Goal: Task Accomplishment & Management: Manage account settings

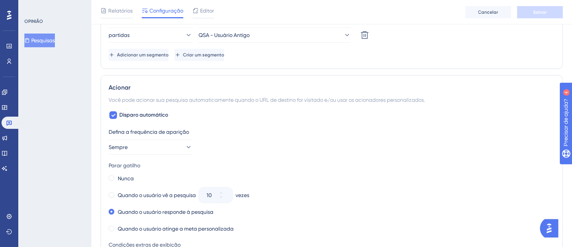
scroll to position [458, 0]
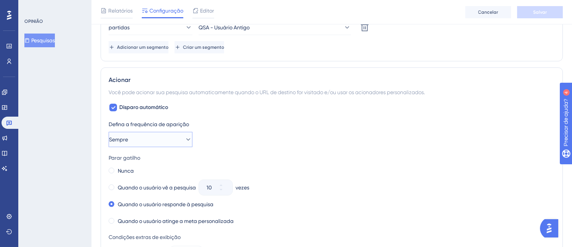
click at [159, 132] on button "Sempre" at bounding box center [151, 139] width 84 height 15
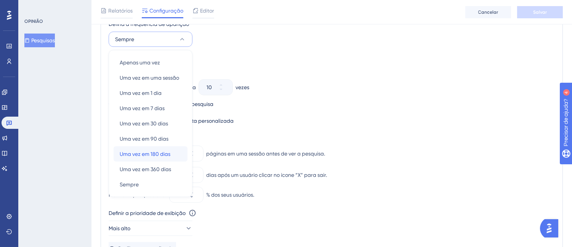
click at [168, 159] on div "Uma vez em 180 dias Uma vez em 180 dias" at bounding box center [151, 153] width 62 height 15
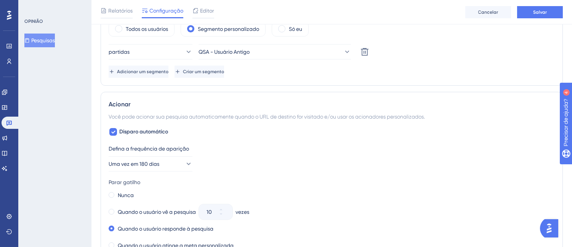
scroll to position [428, 0]
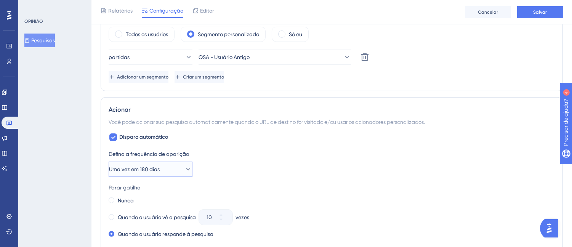
click at [160, 166] on font "Uma vez em 180 dias" at bounding box center [134, 169] width 51 height 6
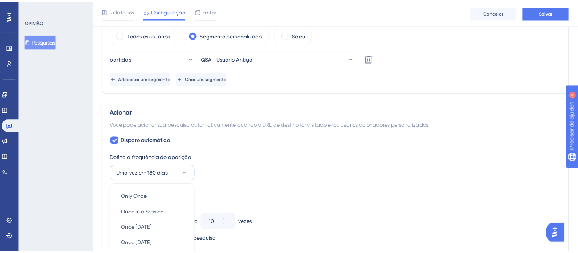
scroll to position [558, 0]
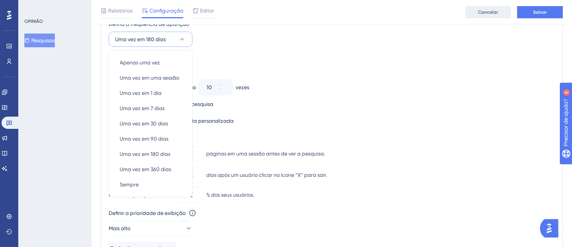
click at [497, 11] on font "Cancelar" at bounding box center [488, 12] width 20 height 5
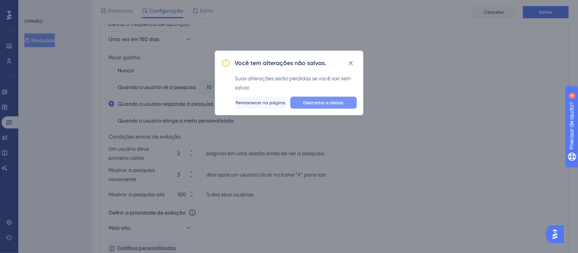
click at [329, 105] on font "Descartar e deixar" at bounding box center [323, 102] width 41 height 5
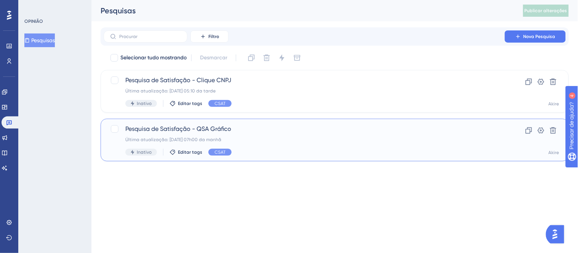
click at [247, 134] on div "Pesquisa de Satisfação - QSA Gráfico Última atualização: 22.07.2025 07h00 da ma…" at bounding box center [304, 140] width 358 height 31
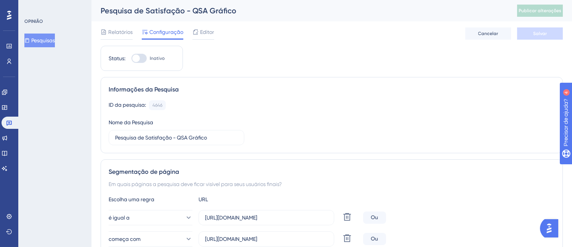
click at [135, 58] on div at bounding box center [136, 59] width 8 height 8
click at [131, 58] on input "Inativo" at bounding box center [131, 58] width 0 height 0
checkbox input "true"
click at [529, 34] on button "Salvar" at bounding box center [540, 33] width 46 height 12
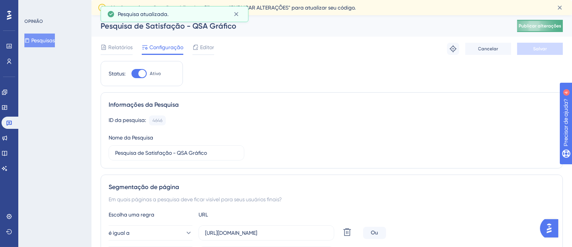
click at [537, 26] on font "Publicar alterações" at bounding box center [540, 25] width 43 height 5
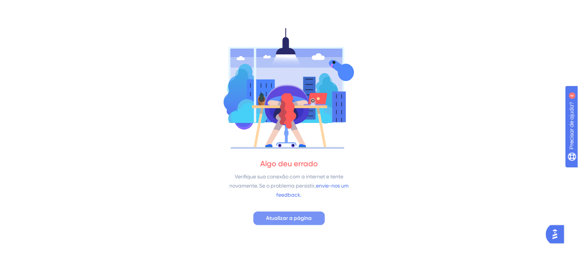
click at [310, 220] on font "Atualizar a página" at bounding box center [289, 218] width 46 height 6
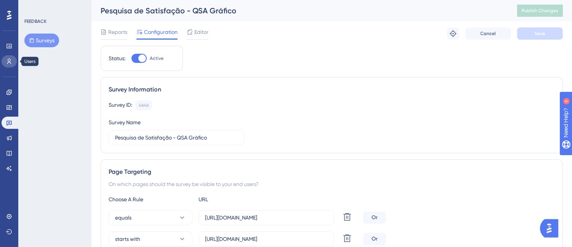
click at [5, 62] on link at bounding box center [9, 61] width 15 height 12
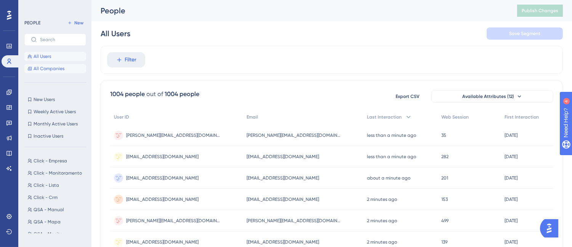
click at [42, 69] on span "All Companies" at bounding box center [49, 69] width 31 height 6
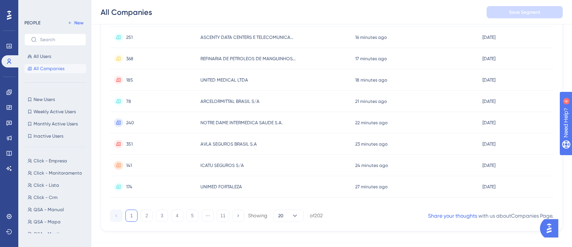
scroll to position [365, 0]
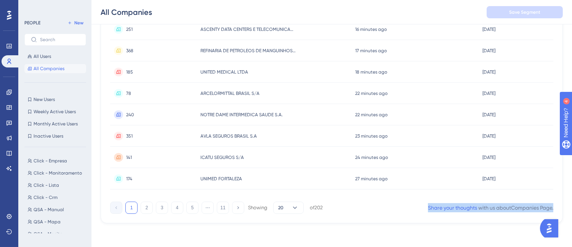
drag, startPoint x: 414, startPoint y: 208, endPoint x: 537, endPoint y: 206, distance: 122.4
click at [299, 204] on button "20" at bounding box center [288, 208] width 30 height 12
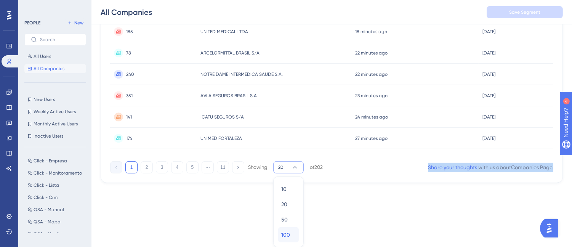
click at [290, 237] on div "100 100" at bounding box center [288, 234] width 14 height 15
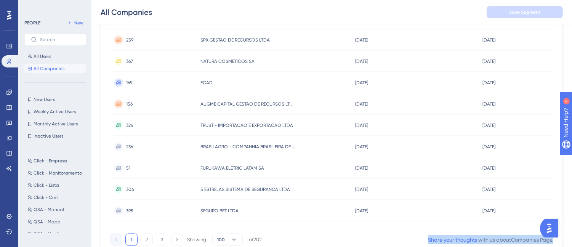
scroll to position [2073, 0]
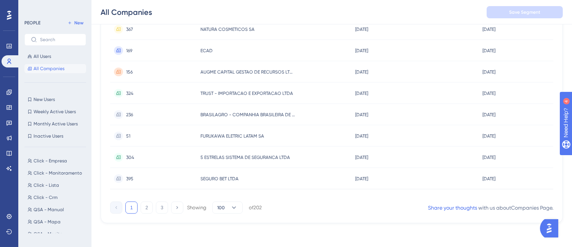
drag, startPoint x: 154, startPoint y: 175, endPoint x: 117, endPoint y: 178, distance: 37.8
click at [117, 178] on icon at bounding box center [118, 178] width 5 height 4
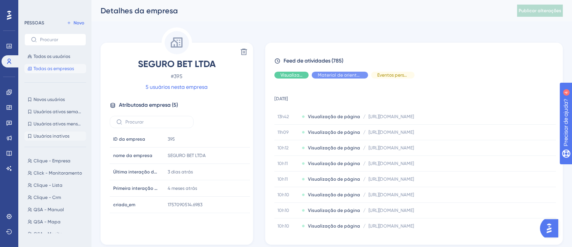
click at [52, 135] on font "Usuários inativos" at bounding box center [52, 135] width 36 height 5
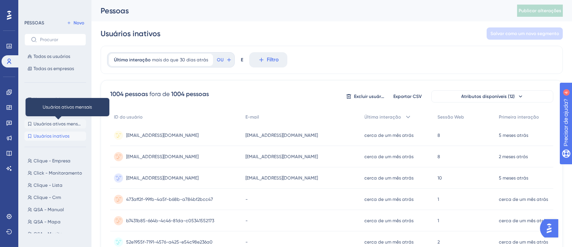
click at [58, 121] on font "Usuários ativos mensais" at bounding box center [59, 123] width 50 height 5
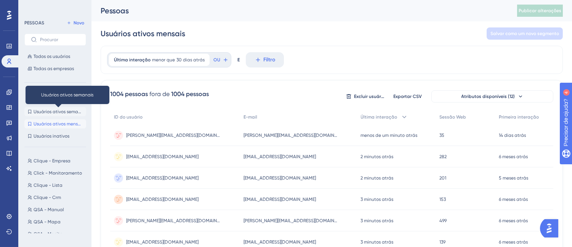
click at [66, 110] on font "Usuários ativos semanais" at bounding box center [60, 111] width 53 height 5
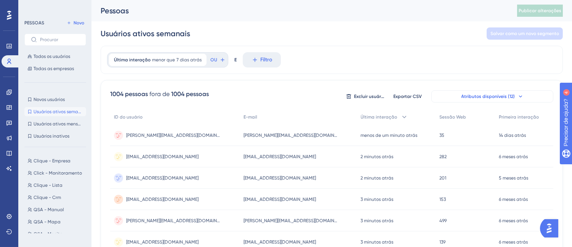
click at [494, 93] on button "Atributos disponíveis (12)" at bounding box center [492, 96] width 122 height 12
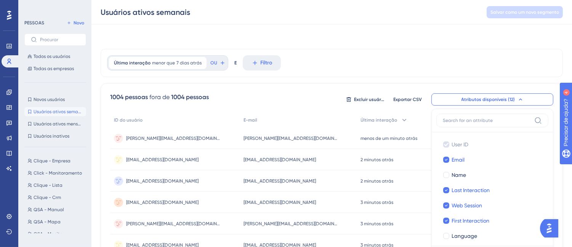
scroll to position [58, 0]
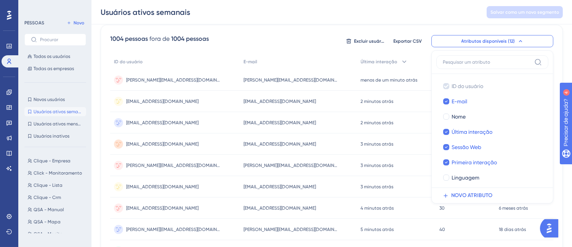
click at [498, 60] on input at bounding box center [487, 62] width 88 height 6
click at [319, 35] on div "1004 pessoas fora de 1004 pessoas Excluir usuários Exportar CSV Atributos dispo…" at bounding box center [331, 41] width 443 height 14
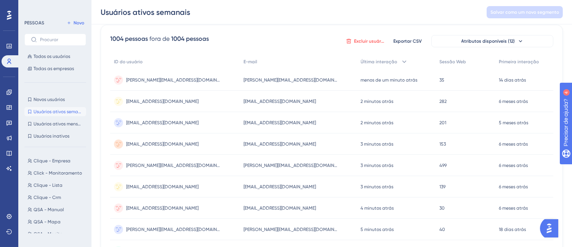
click at [364, 39] on font "Excluir usuários" at bounding box center [370, 40] width 33 height 5
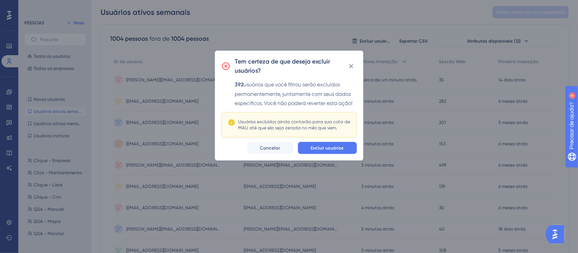
click at [304, 36] on div "Tem certeza de que deseja excluir usuários? 392 usuários que você filtrou serão…" at bounding box center [289, 126] width 578 height 253
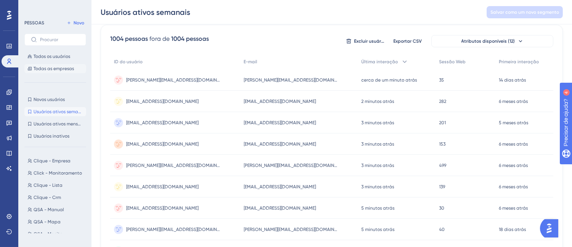
click at [48, 68] on font "Todas as empresas" at bounding box center [54, 68] width 40 height 5
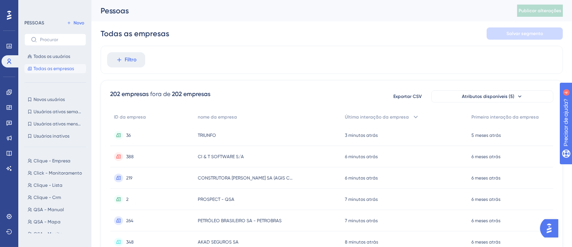
click at [328, 92] on div "202 empresas fora de 202 empresas Exportar CSV Atributos disponíveis (5)" at bounding box center [331, 97] width 443 height 14
click at [472, 95] on font "Atributos disponíveis (5)" at bounding box center [488, 96] width 53 height 5
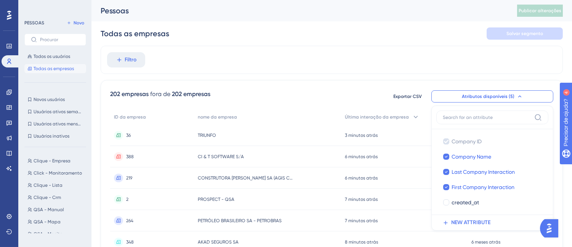
scroll to position [44, 0]
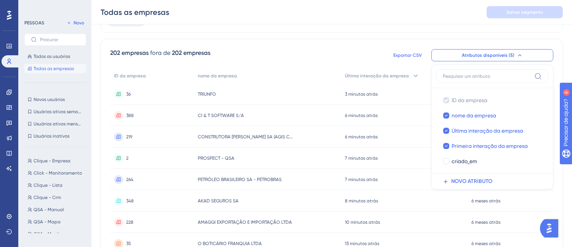
click at [401, 53] on font "Exportar CSV" at bounding box center [408, 55] width 29 height 5
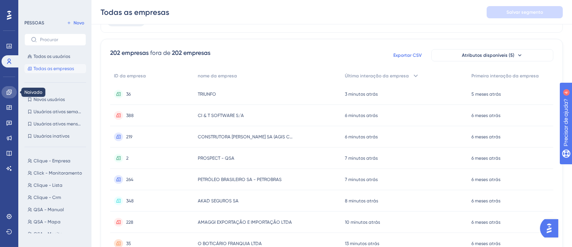
click at [6, 86] on link at bounding box center [9, 92] width 15 height 12
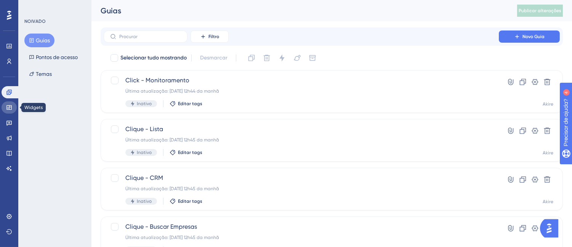
click at [5, 104] on link at bounding box center [9, 107] width 15 height 12
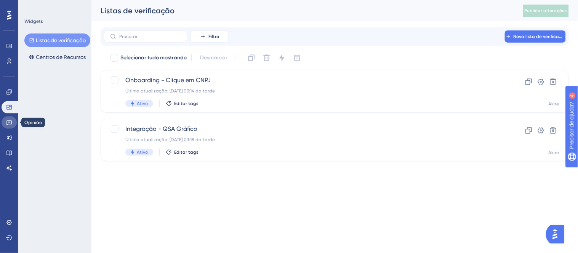
click at [8, 122] on icon at bounding box center [8, 123] width 5 height 5
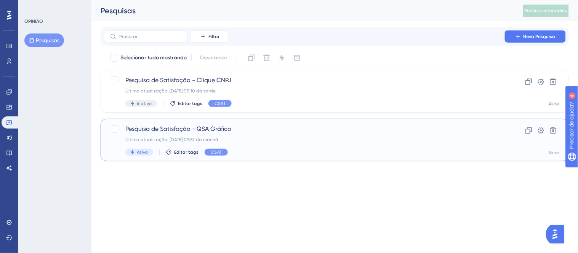
click at [209, 133] on span "Pesquisa de Satisfação - QSA Gráfico" at bounding box center [304, 129] width 358 height 9
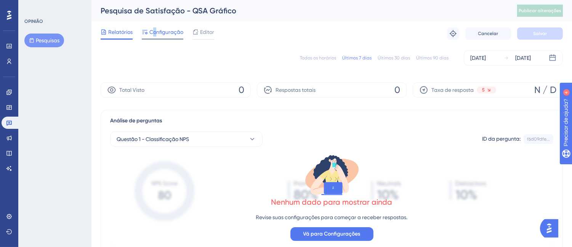
click at [155, 32] on font "Configuração" at bounding box center [166, 32] width 34 height 6
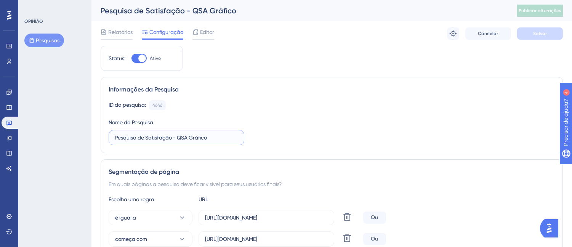
click at [224, 135] on input "Pesquisa de Satisfação - QSA Gráfico" at bounding box center [176, 137] width 123 height 8
type input "Pesquisa de Satisfação - QSA Gráfico 2º Semestre"
click at [263, 138] on div "ID da pesquisa: 4646 Cópia Nome da Pesquisa Pesquisa de Satisfação - QSA Gráfic…" at bounding box center [332, 122] width 446 height 45
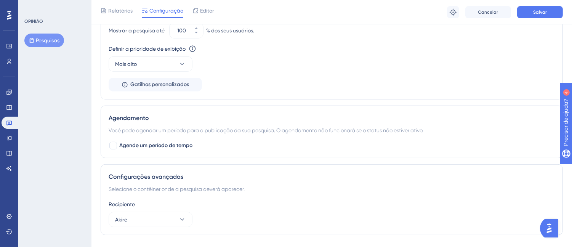
scroll to position [724, 0]
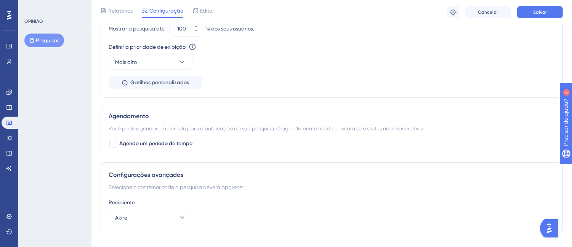
drag, startPoint x: 578, startPoint y: 60, endPoint x: 22, endPoint y: 11, distance: 558.3
click at [164, 147] on font "Agende um período de tempo" at bounding box center [155, 143] width 73 height 6
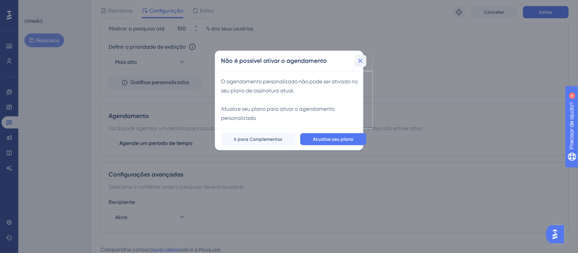
click at [357, 59] on icon at bounding box center [361, 61] width 8 height 8
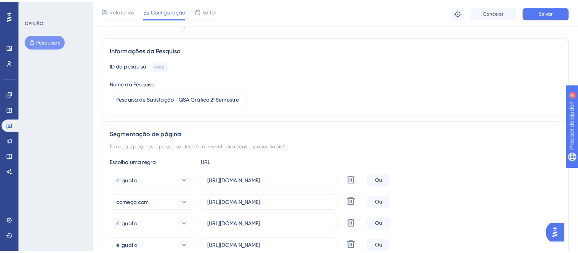
scroll to position [0, 0]
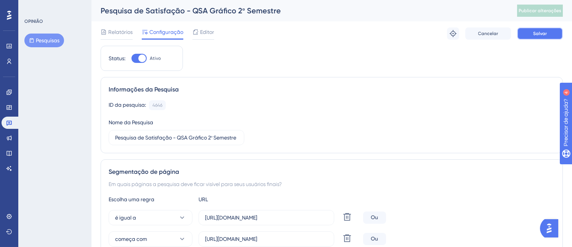
click at [528, 37] on button "Salvar" at bounding box center [540, 33] width 46 height 12
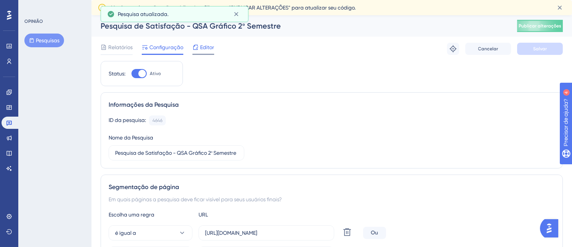
click at [210, 50] on font "Editor" at bounding box center [207, 47] width 14 height 6
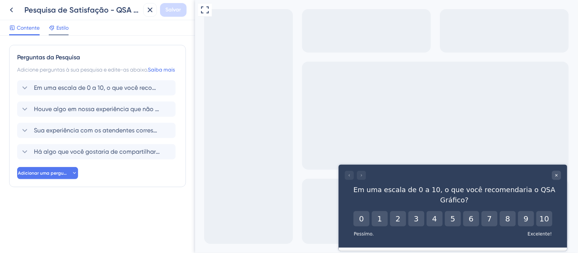
click at [58, 28] on font "Estilo" at bounding box center [62, 28] width 12 height 6
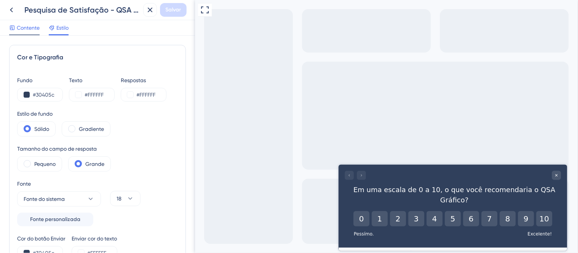
click at [33, 29] on font "Contente" at bounding box center [28, 28] width 23 height 6
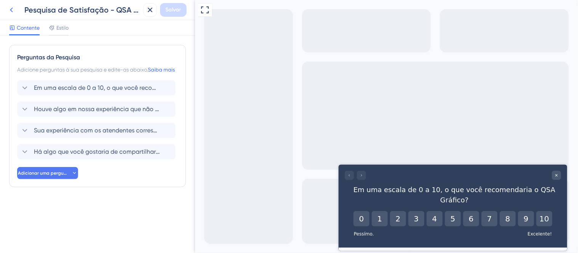
click at [12, 9] on icon at bounding box center [11, 9] width 9 height 9
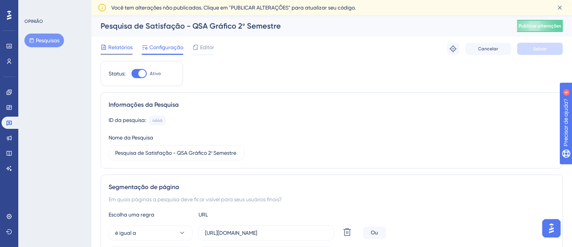
click at [110, 48] on font "Relatórios" at bounding box center [120, 47] width 24 height 6
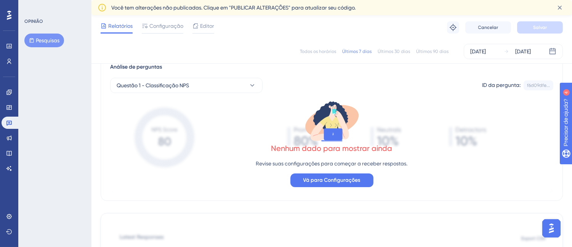
scroll to position [64, 0]
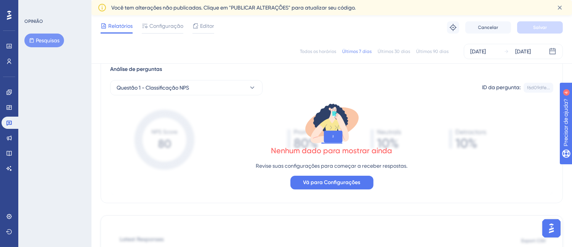
click at [360, 180] on button "Vá para Configurações" at bounding box center [331, 183] width 83 height 14
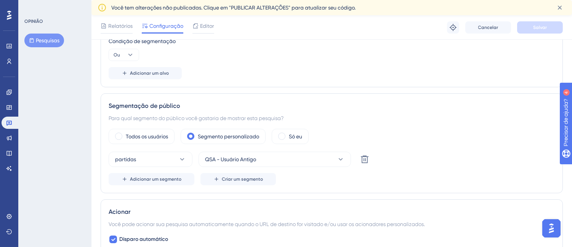
scroll to position [345, 0]
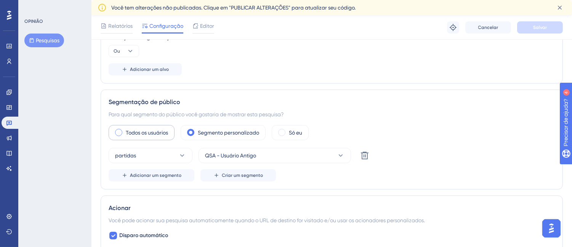
click at [155, 136] on label "Todos os usuários" at bounding box center [147, 132] width 42 height 9
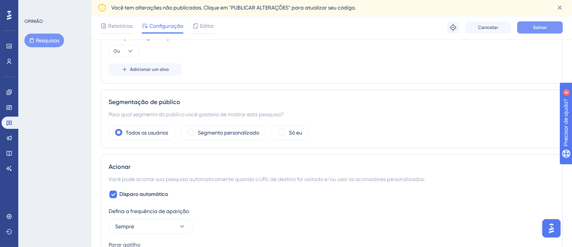
click at [533, 29] on font "Salvar" at bounding box center [540, 27] width 14 height 5
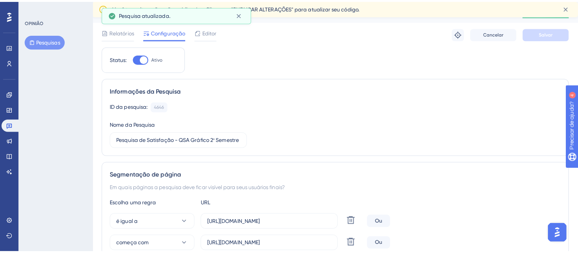
scroll to position [0, 0]
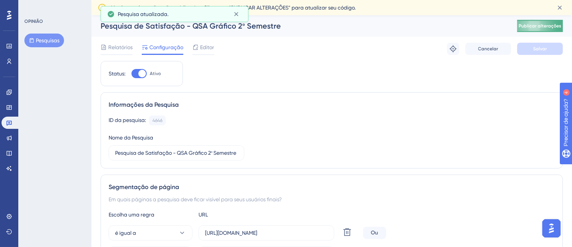
click at [558, 27] on font "Publicar alterações" at bounding box center [540, 25] width 43 height 5
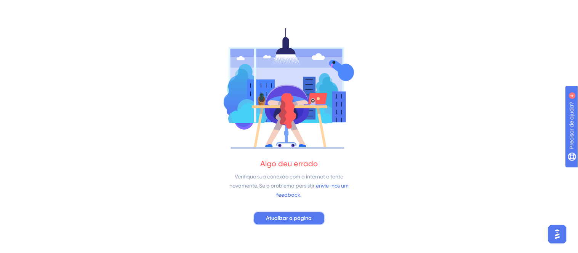
click at [302, 222] on span "Atualizar a página" at bounding box center [289, 218] width 46 height 9
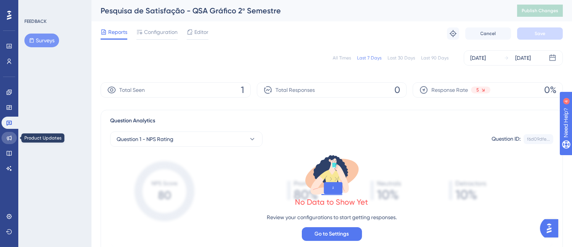
click at [10, 138] on icon at bounding box center [9, 138] width 6 height 6
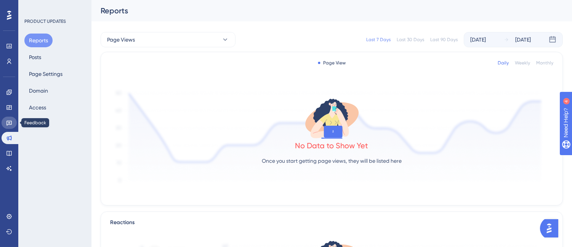
click at [9, 123] on icon at bounding box center [8, 123] width 5 height 5
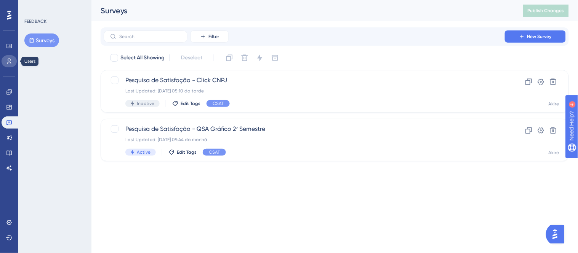
drag, startPoint x: 12, startPoint y: 62, endPoint x: 0, endPoint y: 27, distance: 36.8
click at [12, 62] on link at bounding box center [9, 61] width 15 height 12
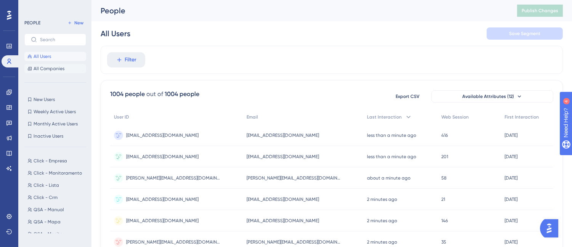
click at [51, 71] on span "All Companies" at bounding box center [49, 69] width 31 height 6
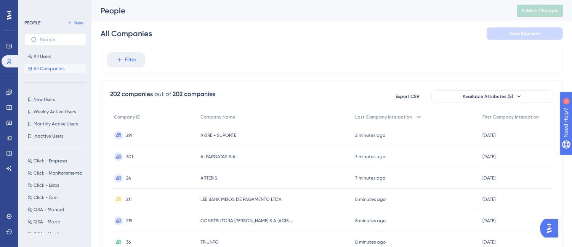
drag, startPoint x: 216, startPoint y: 135, endPoint x: 146, endPoint y: 135, distance: 70.9
click at [146, 135] on div "291 291" at bounding box center [153, 135] width 87 height 21
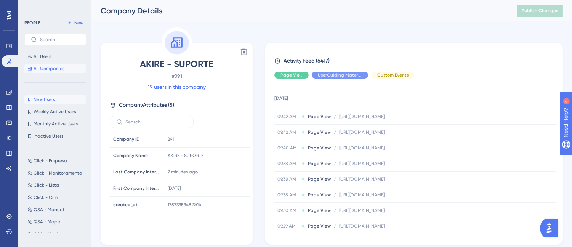
click at [52, 99] on span "New Users" at bounding box center [44, 99] width 21 height 6
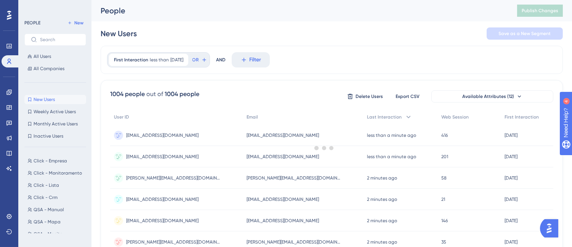
click at [211, 243] on div at bounding box center [324, 148] width 496 height 192
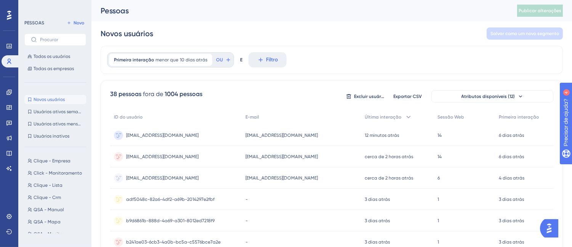
click at [355, 62] on div "Primeira interação menor que 10 dias atrás 10 dias atrás Remover OU E Filtro" at bounding box center [332, 60] width 462 height 28
click at [45, 40] on input "text" at bounding box center [60, 39] width 40 height 5
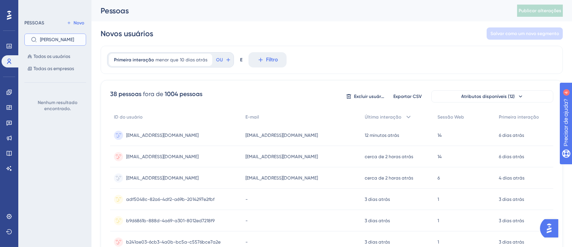
type input "jefferson"
click at [63, 39] on input "jefferson" at bounding box center [60, 39] width 40 height 5
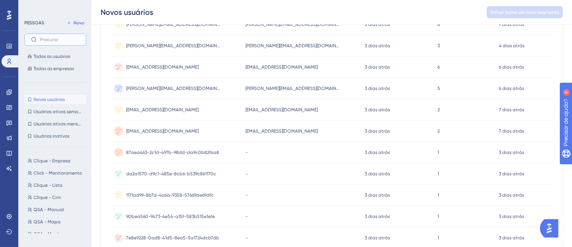
scroll to position [365, 0]
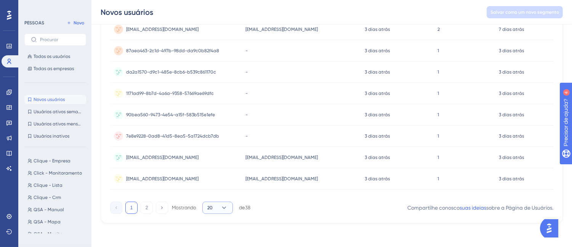
click at [225, 205] on icon at bounding box center [224, 208] width 8 height 8
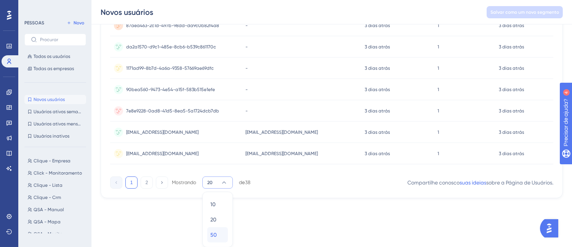
click at [221, 234] on div "50 50" at bounding box center [217, 234] width 14 height 15
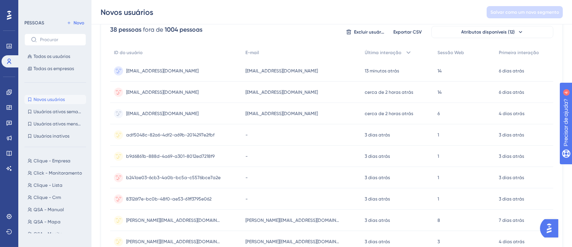
scroll to position [0, 0]
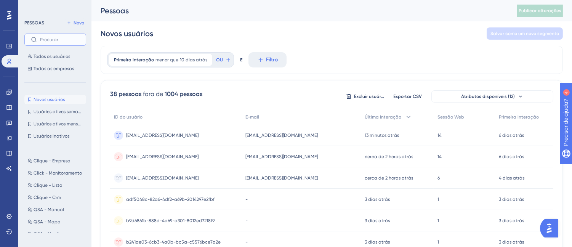
click at [41, 39] on input "text" at bounding box center [60, 39] width 40 height 5
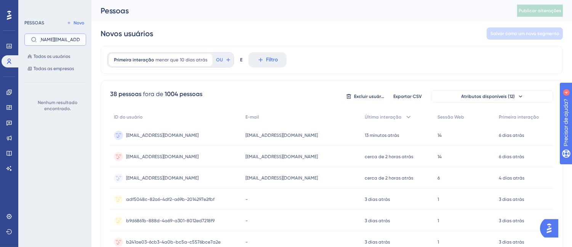
scroll to position [0, 24]
type input "[PERSON_NAME][EMAIL_ADDRESS][DOMAIN_NAME]"
drag, startPoint x: 82, startPoint y: 38, endPoint x: 9, endPoint y: 42, distance: 72.9
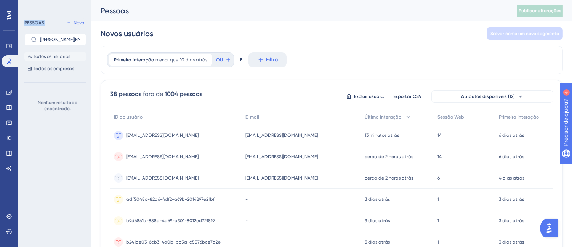
click at [45, 55] on font "Todos os usuários" at bounding box center [52, 56] width 37 height 5
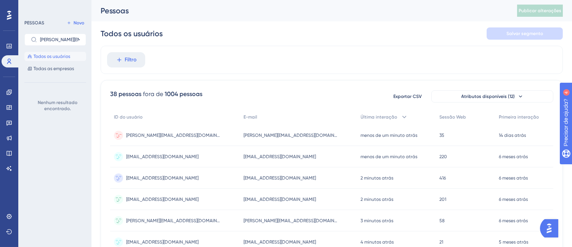
click at [300, 134] on font "[PERSON_NAME][EMAIL_ADDRESS][DOMAIN_NAME]" at bounding box center [297, 135] width 106 height 5
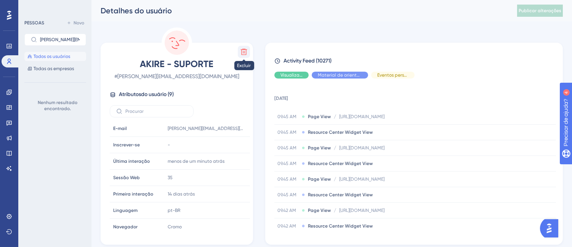
click at [248, 50] on button at bounding box center [244, 52] width 12 height 12
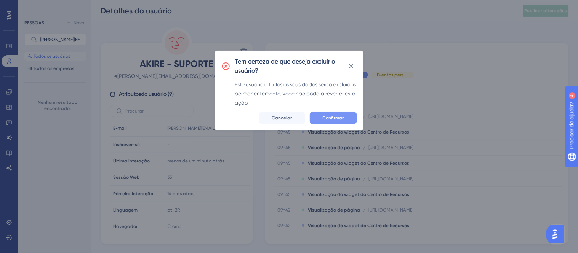
click at [329, 117] on font "Confirmar" at bounding box center [333, 117] width 21 height 5
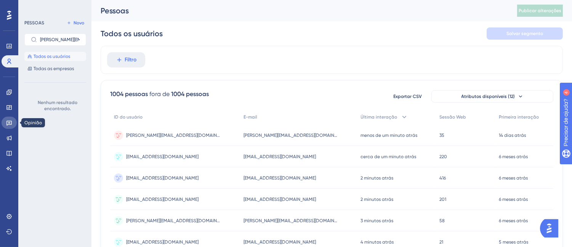
click at [8, 123] on icon at bounding box center [8, 123] width 5 height 5
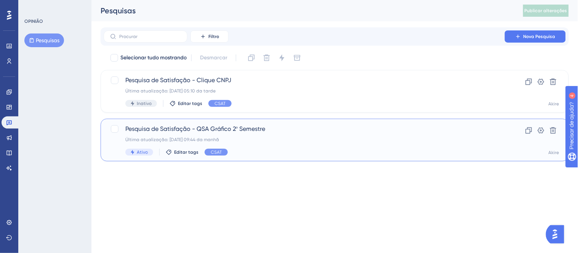
click at [254, 133] on span "Pesquisa de Satisfação - QSA Gráfico 2º Semestre" at bounding box center [304, 129] width 358 height 9
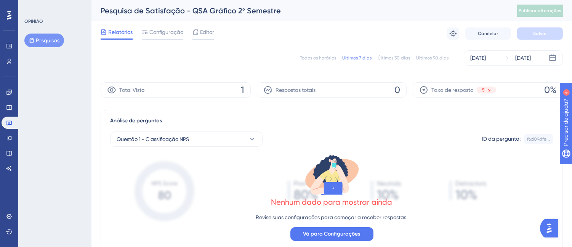
drag, startPoint x: 209, startPoint y: 87, endPoint x: 219, endPoint y: 112, distance: 27.5
click at [208, 88] on div "Total Visto 1" at bounding box center [176, 89] width 150 height 15
click at [127, 90] on font "Total Visto" at bounding box center [131, 90] width 25 height 6
click at [360, 231] on button "Vá para Configurações" at bounding box center [331, 234] width 83 height 14
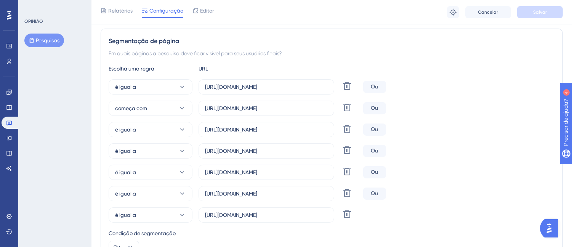
scroll to position [140, 0]
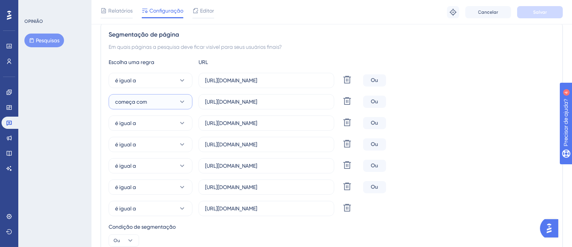
click at [148, 105] on button "começa com" at bounding box center [151, 101] width 84 height 15
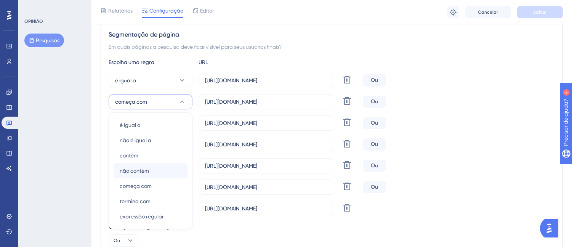
scroll to position [188, 0]
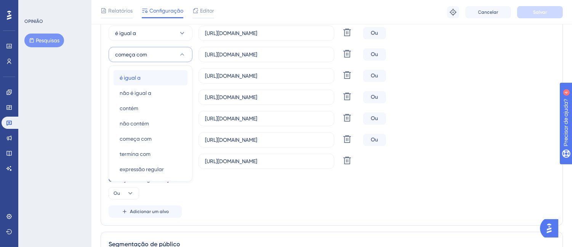
click at [139, 79] on font "é igual a" at bounding box center [130, 78] width 21 height 6
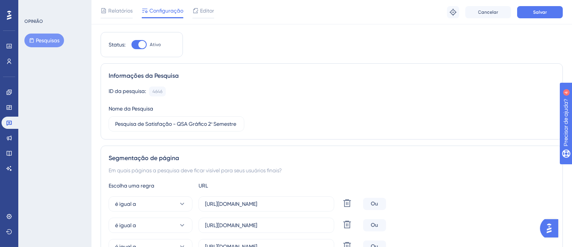
scroll to position [0, 0]
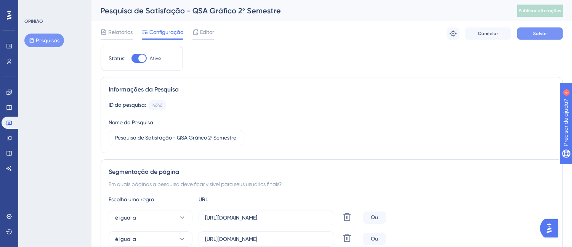
click at [534, 33] on font "Salvar" at bounding box center [540, 33] width 14 height 5
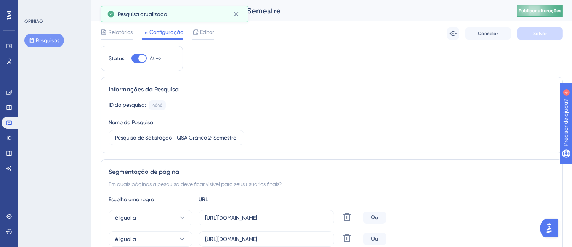
click at [542, 9] on font "Publicar alterações" at bounding box center [540, 10] width 43 height 5
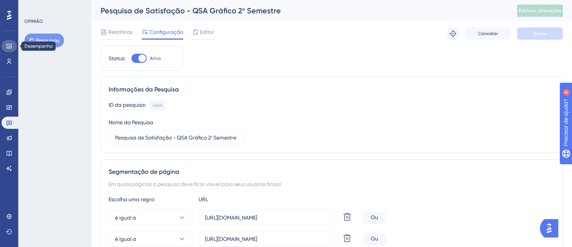
click at [6, 50] on link at bounding box center [9, 46] width 15 height 12
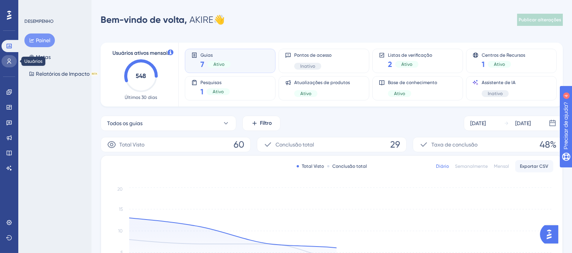
click at [13, 62] on link at bounding box center [9, 61] width 15 height 12
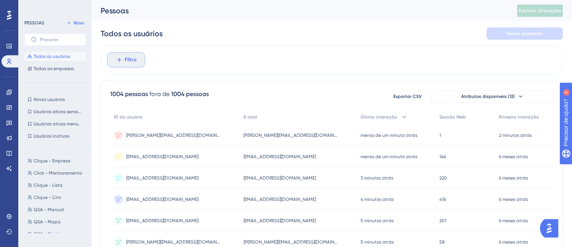
click at [122, 60] on button "Filtro" at bounding box center [126, 59] width 38 height 15
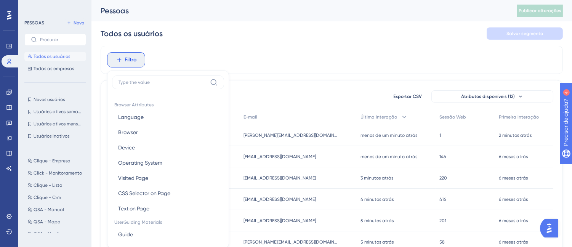
scroll to position [35, 0]
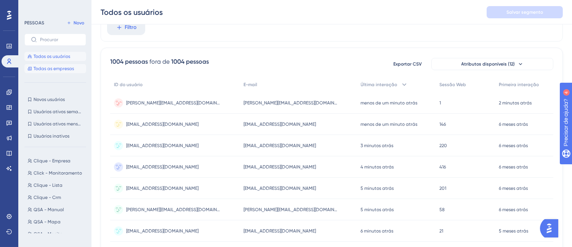
drag, startPoint x: 143, startPoint y: 103, endPoint x: 63, endPoint y: 69, distance: 87.1
click at [63, 69] on font "Todas as empresas" at bounding box center [54, 68] width 40 height 5
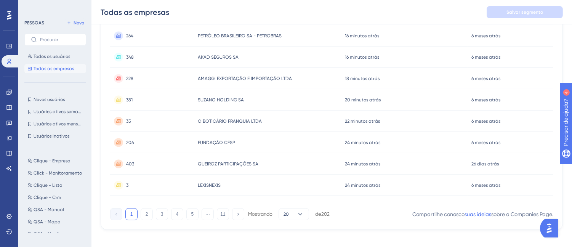
scroll to position [365, 0]
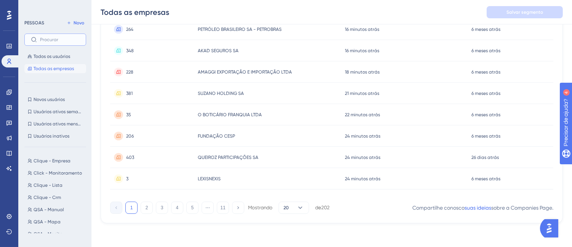
click at [46, 39] on input "text" at bounding box center [60, 39] width 40 height 5
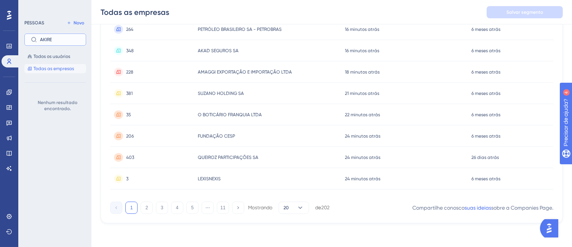
type input "AKIRE"
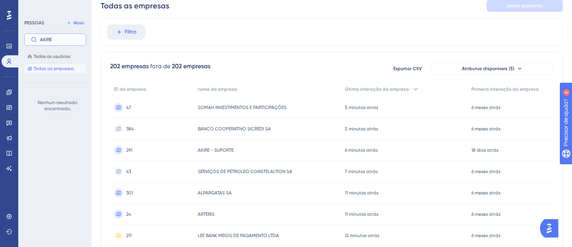
scroll to position [0, 0]
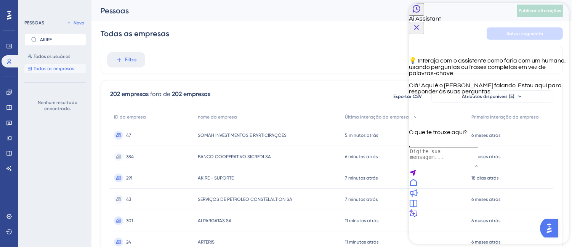
click at [478, 168] on textarea "AI Assistant Text Input" at bounding box center [443, 158] width 69 height 21
type textarea "COMO RODAR NOVA PESQISA DE SATISFAÇÃO"
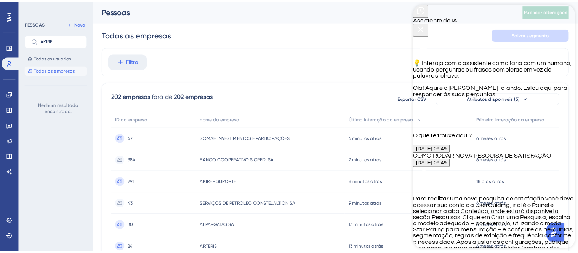
scroll to position [208, 0]
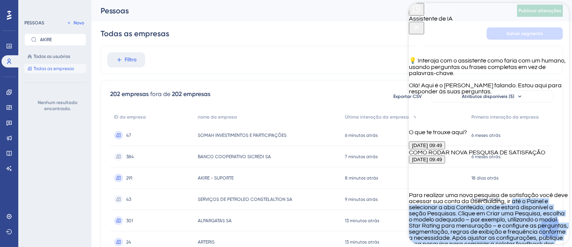
drag, startPoint x: 420, startPoint y: 130, endPoint x: 411, endPoint y: 51, distance: 79.4
click at [411, 164] on div "Para realizar uma nova pesquisa de satisfação você deve acessar sua conta da Us…" at bounding box center [489, 222] width 160 height 117
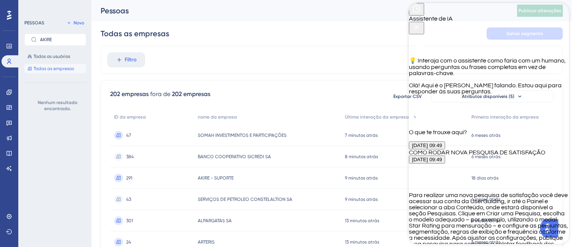
click at [8, 127] on link at bounding box center [9, 123] width 15 height 12
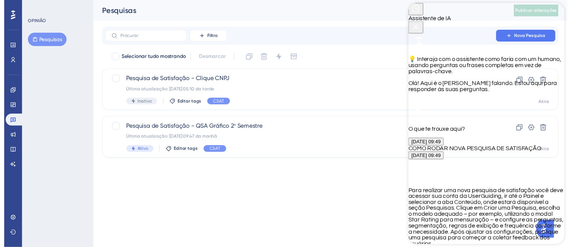
scroll to position [202, 0]
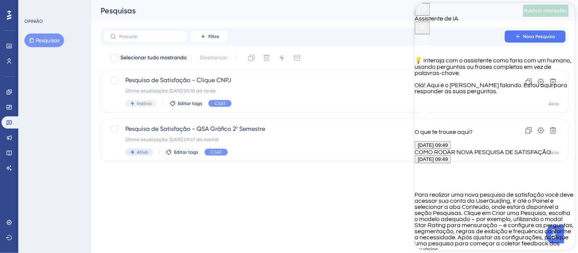
click at [427, 23] on icon "Botão Fechar" at bounding box center [422, 27] width 9 height 9
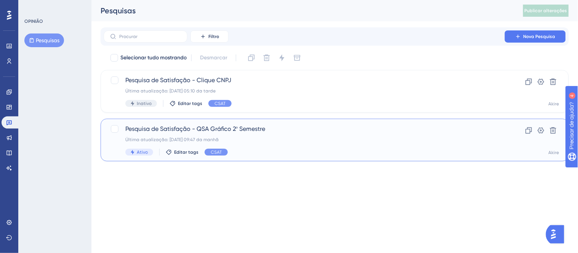
click at [406, 129] on span "Pesquisa de Satisfação - QSA Gráfico 2º Semestre" at bounding box center [304, 129] width 358 height 9
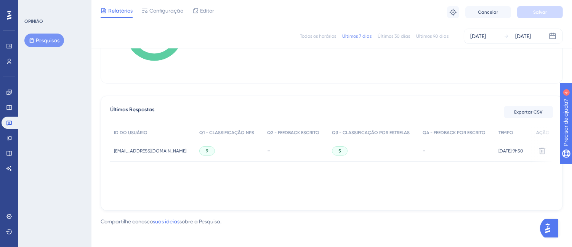
scroll to position [171, 0]
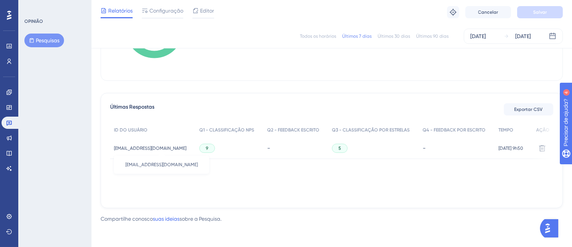
click at [176, 146] on font "rosemary.guedes.prestserv@transpetro.com.br" at bounding box center [150, 148] width 72 height 5
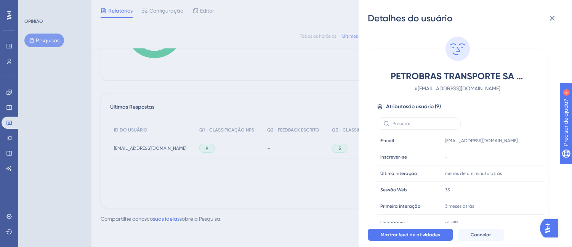
click at [284, 173] on div "Detalhes do usuário PETROBRAS TRANSPORTE SA – TRANSPETRO # rosemary.guedes.pres…" at bounding box center [286, 123] width 572 height 247
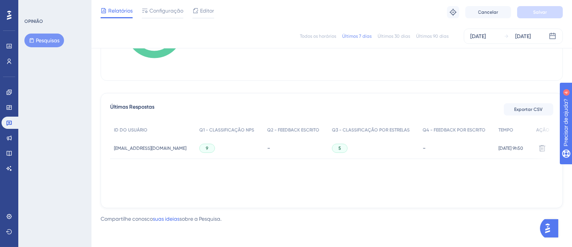
click at [348, 147] on div "5" at bounding box center [340, 148] width 16 height 9
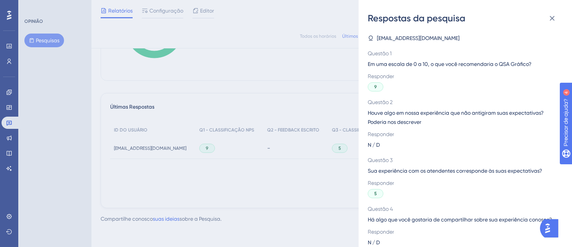
click at [223, 197] on div "Respostas da pesquisa rosemary.guedes.prestserv@transpetro.com.br Questão 1 Em …" at bounding box center [286, 123] width 572 height 247
